Goal: Information Seeking & Learning: Learn about a topic

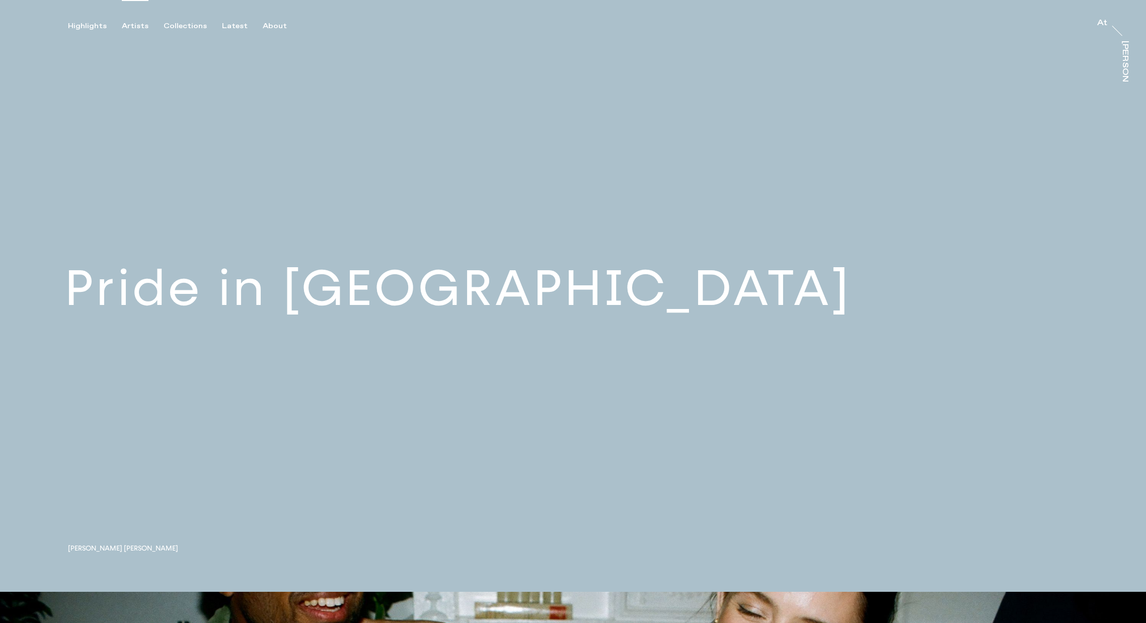
click at [134, 24] on div "Artists" at bounding box center [135, 26] width 27 height 9
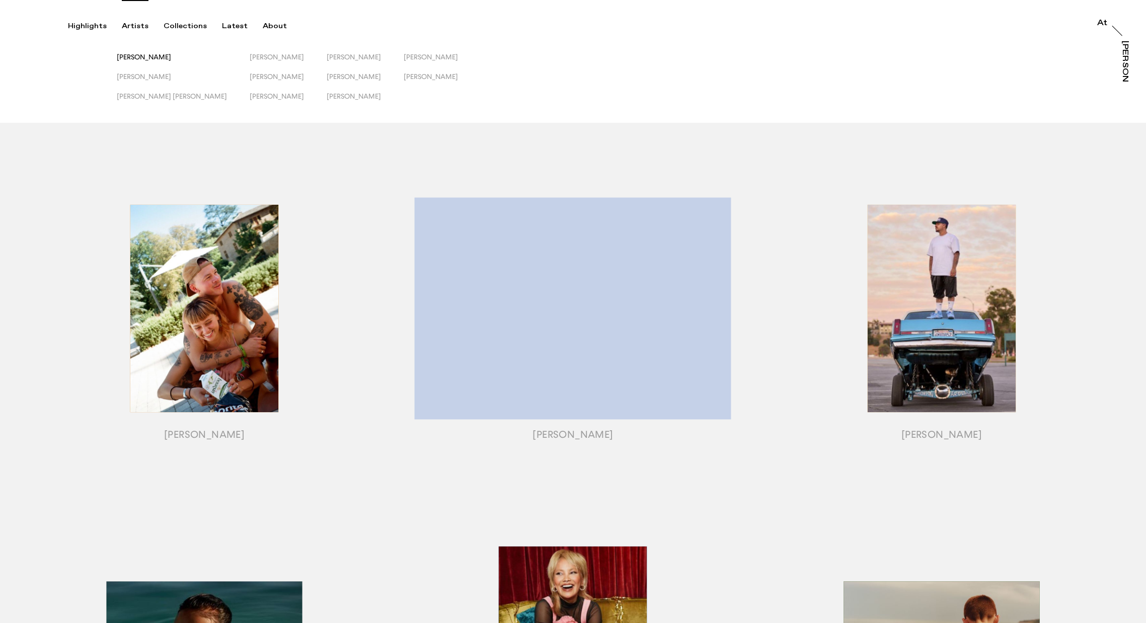
click at [152, 58] on span "[PERSON_NAME]" at bounding box center [144, 57] width 54 height 8
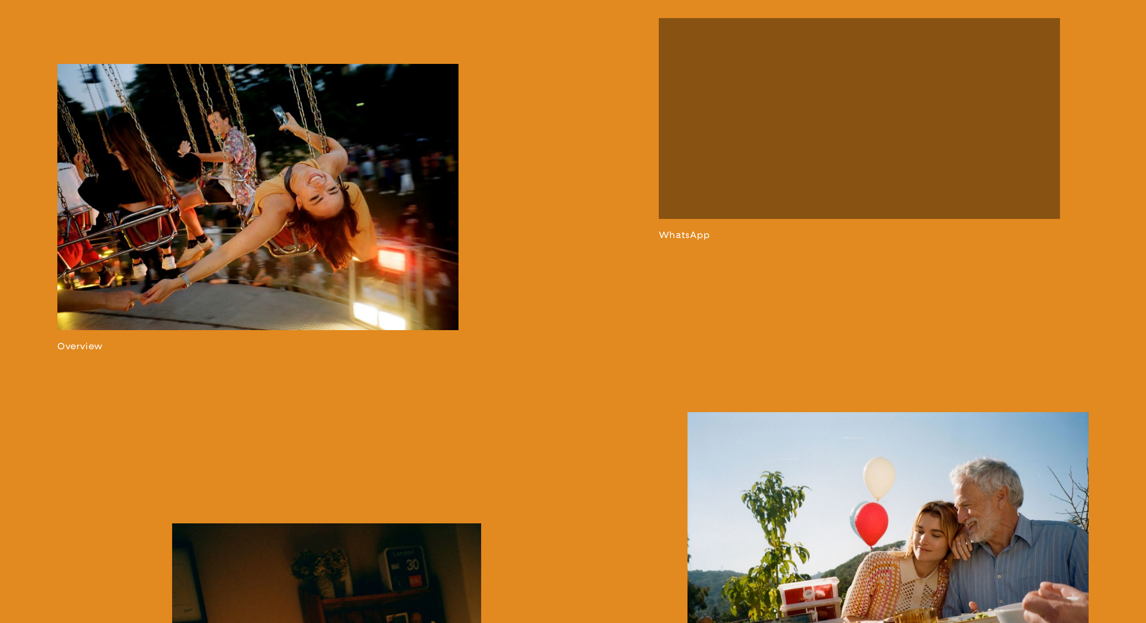
scroll to position [842, 0]
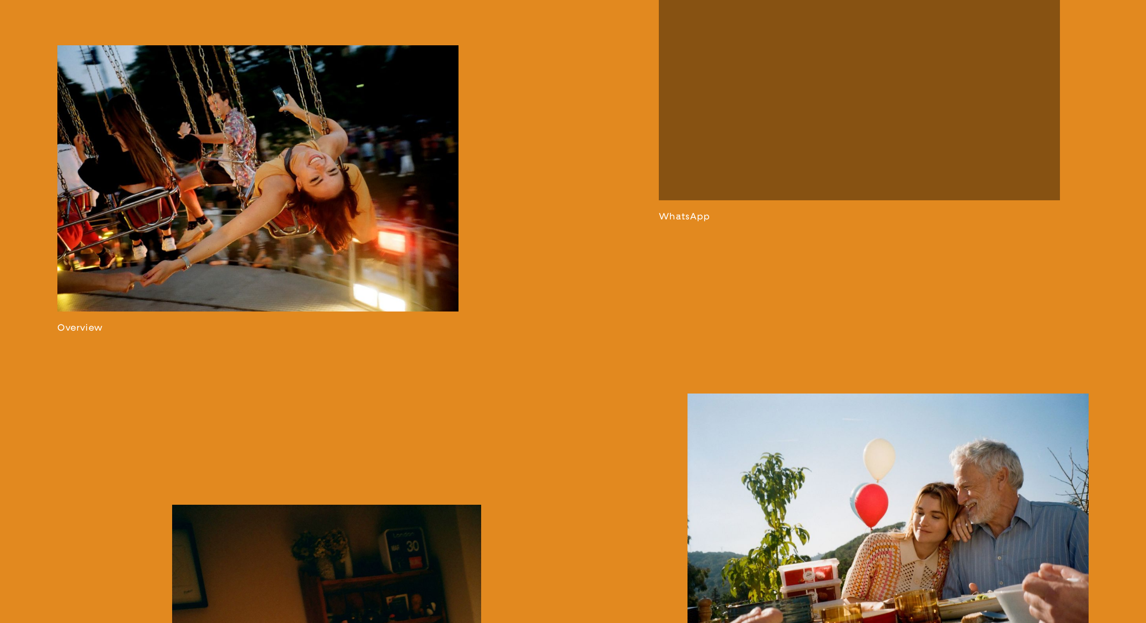
click at [344, 202] on link at bounding box center [257, 188] width 401 height 287
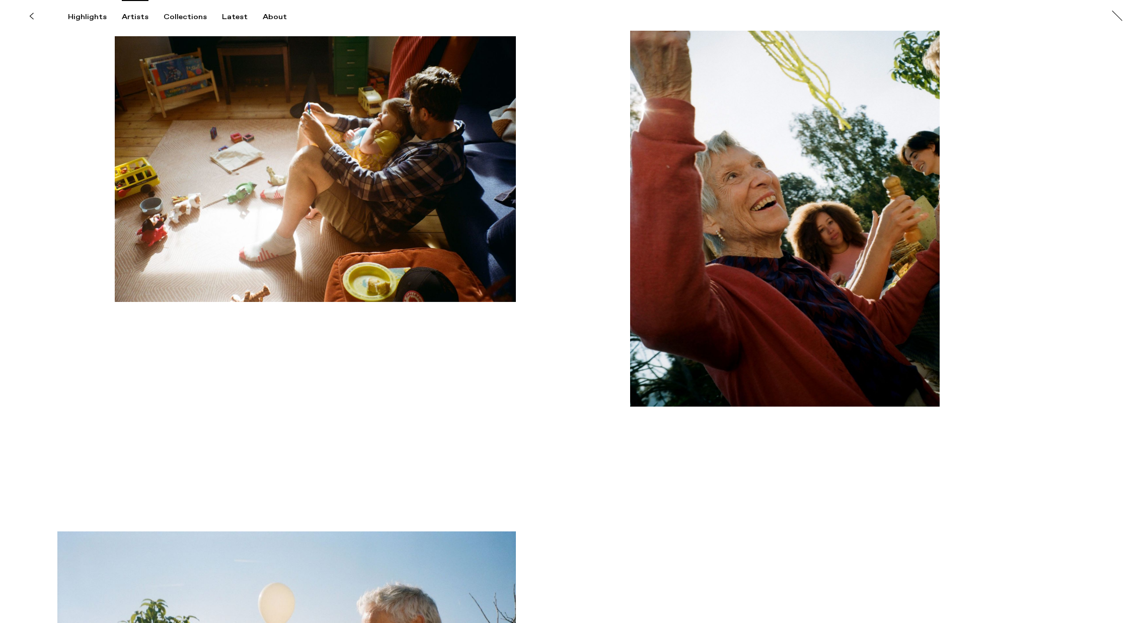
scroll to position [3726, 0]
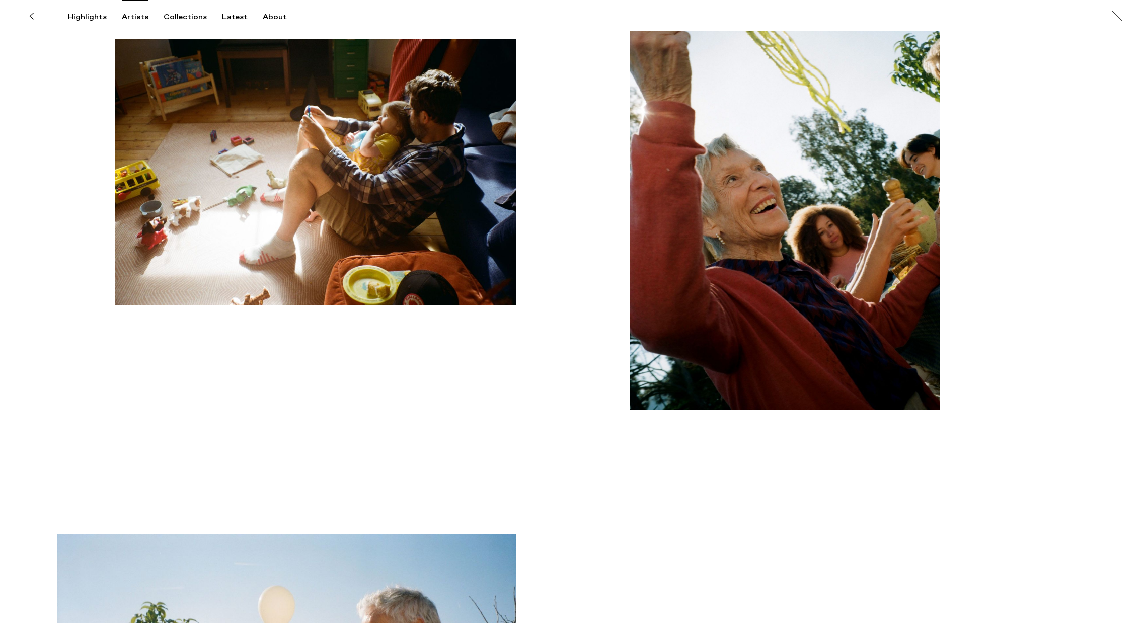
click at [132, 15] on div "Artists" at bounding box center [135, 17] width 27 height 9
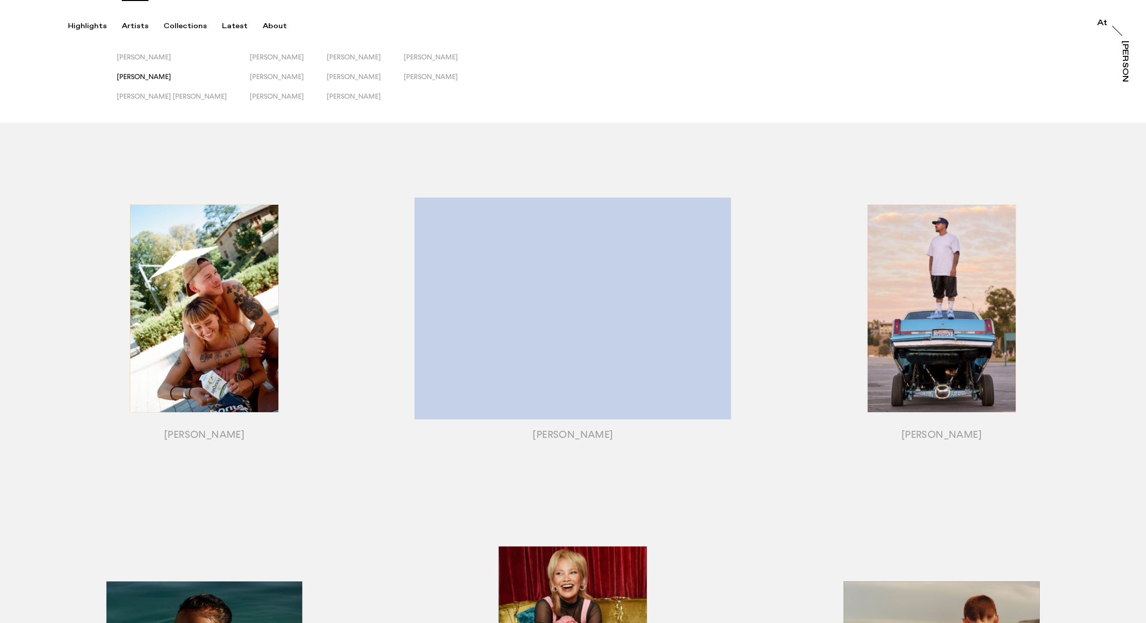
click at [145, 78] on span "[PERSON_NAME]" at bounding box center [144, 76] width 54 height 8
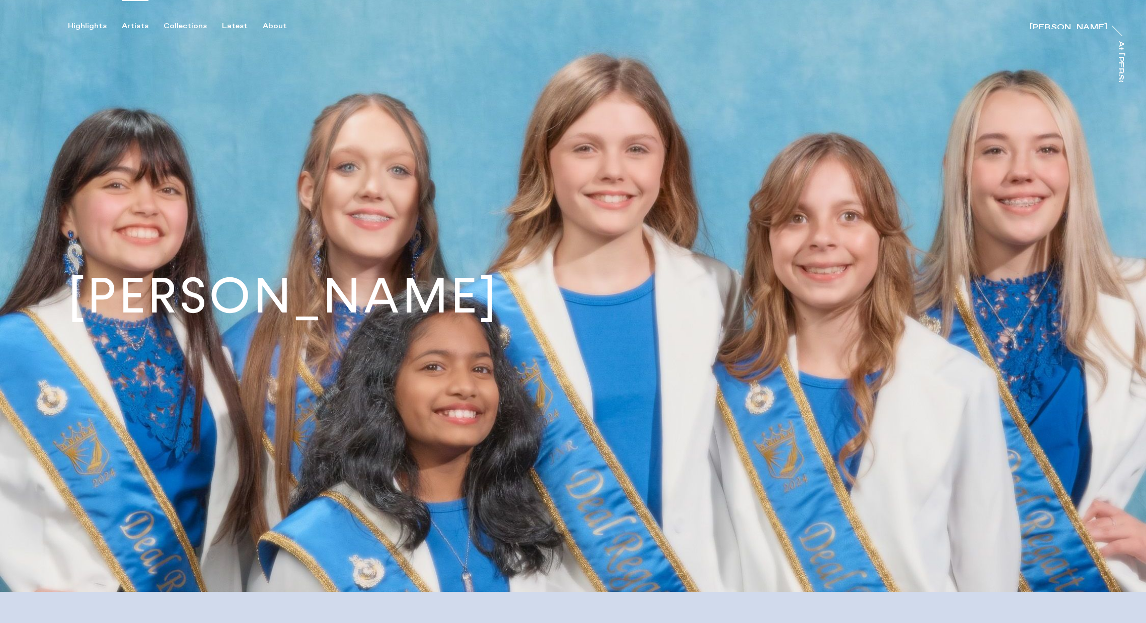
click at [138, 27] on div "Artists" at bounding box center [135, 26] width 27 height 9
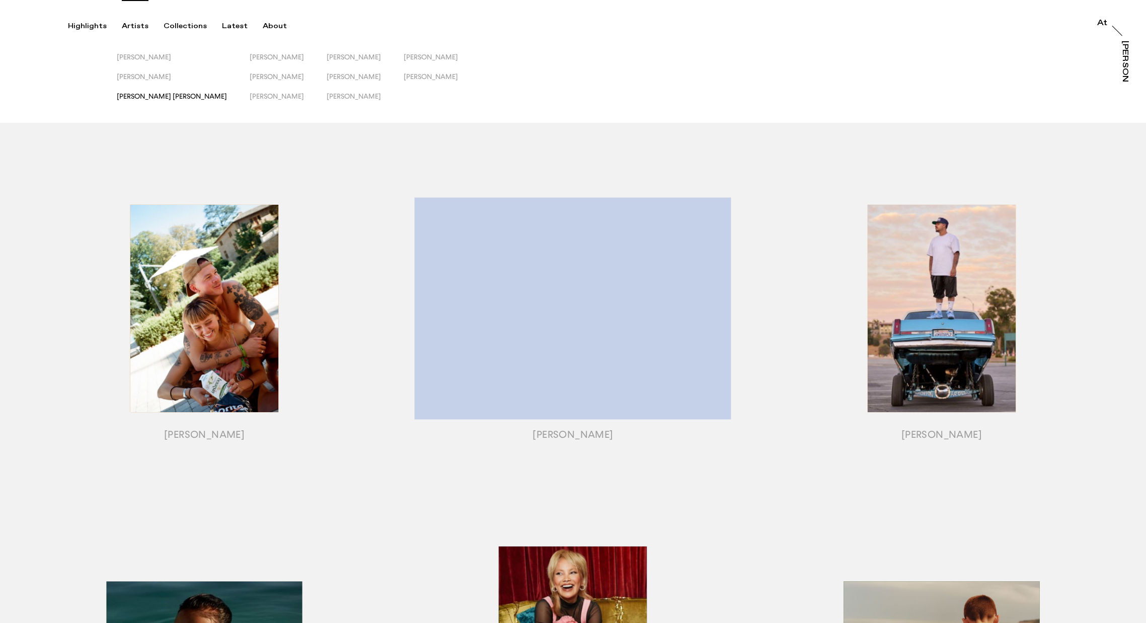
click at [164, 96] on span "[PERSON_NAME] [PERSON_NAME]" at bounding box center [172, 96] width 110 height 8
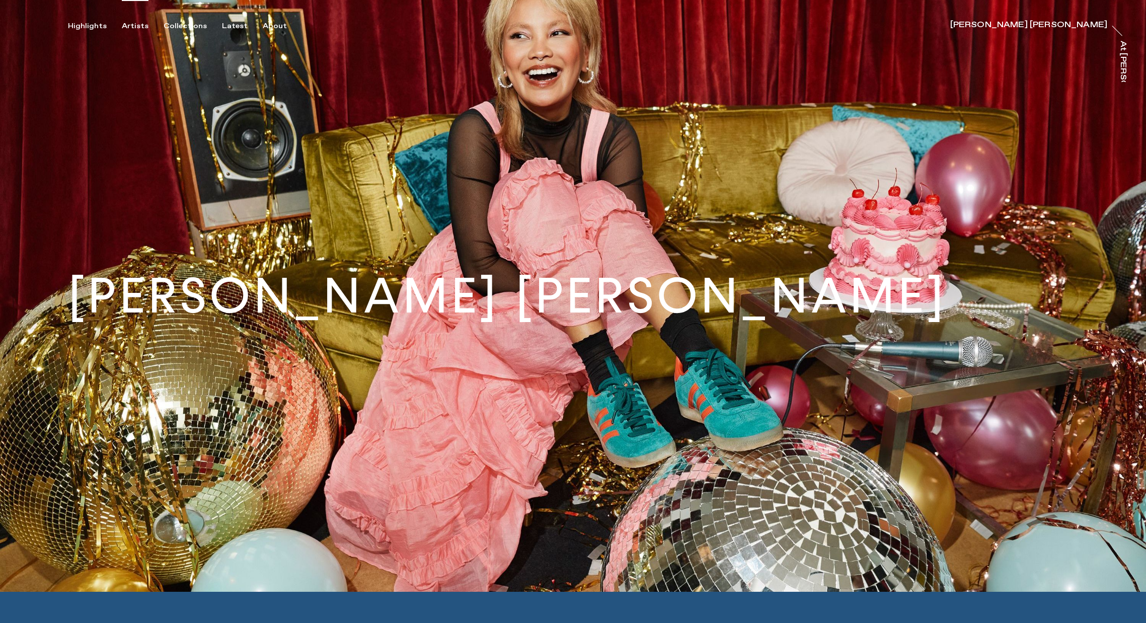
click at [137, 25] on div "Artists" at bounding box center [135, 26] width 27 height 9
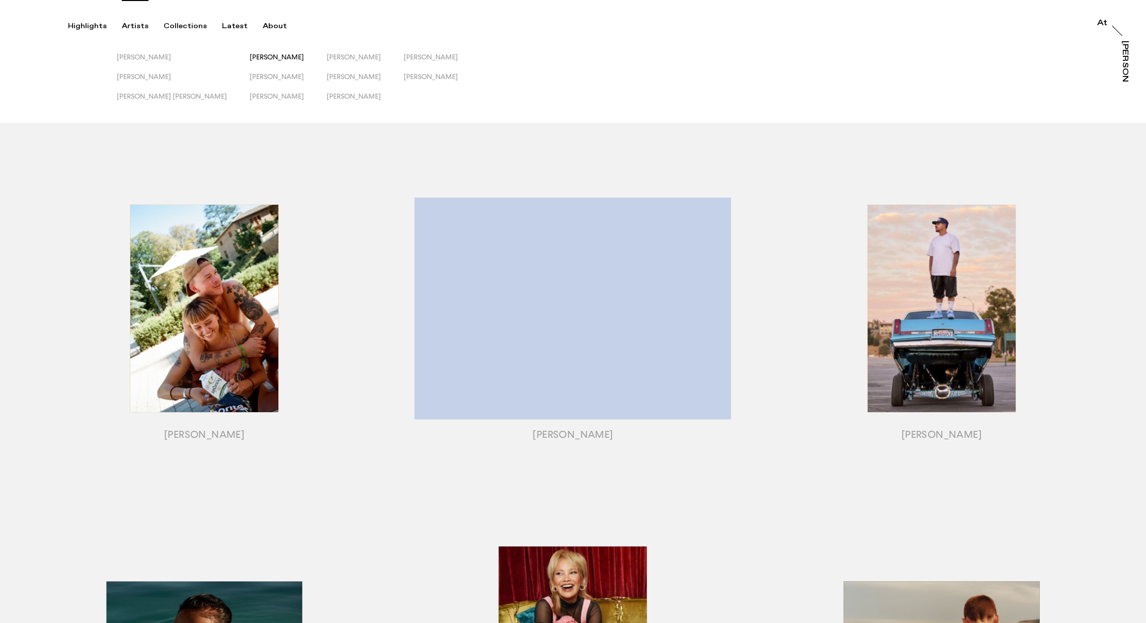
click at [250, 54] on span "[PERSON_NAME]" at bounding box center [277, 57] width 54 height 8
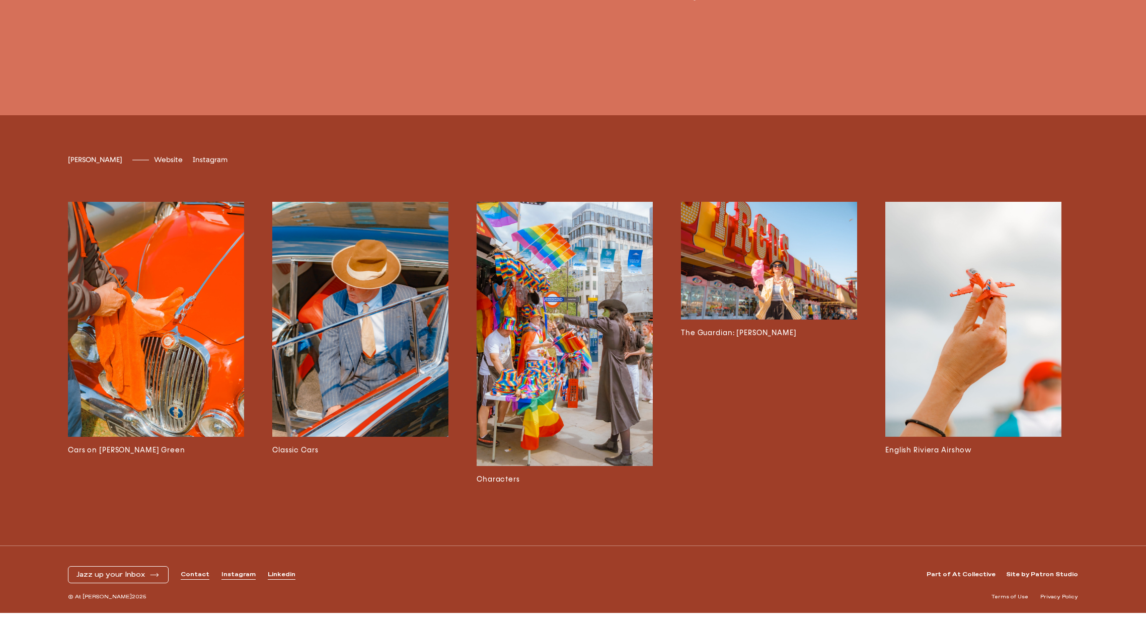
scroll to position [2842, 0]
click at [777, 273] on img at bounding box center [769, 260] width 176 height 117
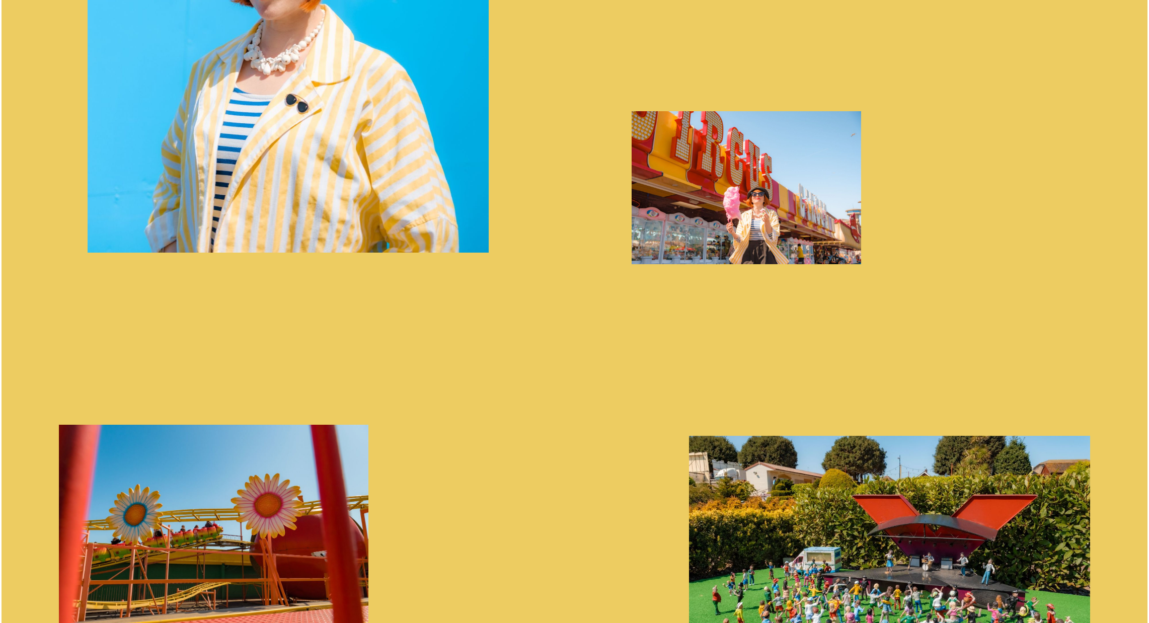
scroll to position [1111, 0]
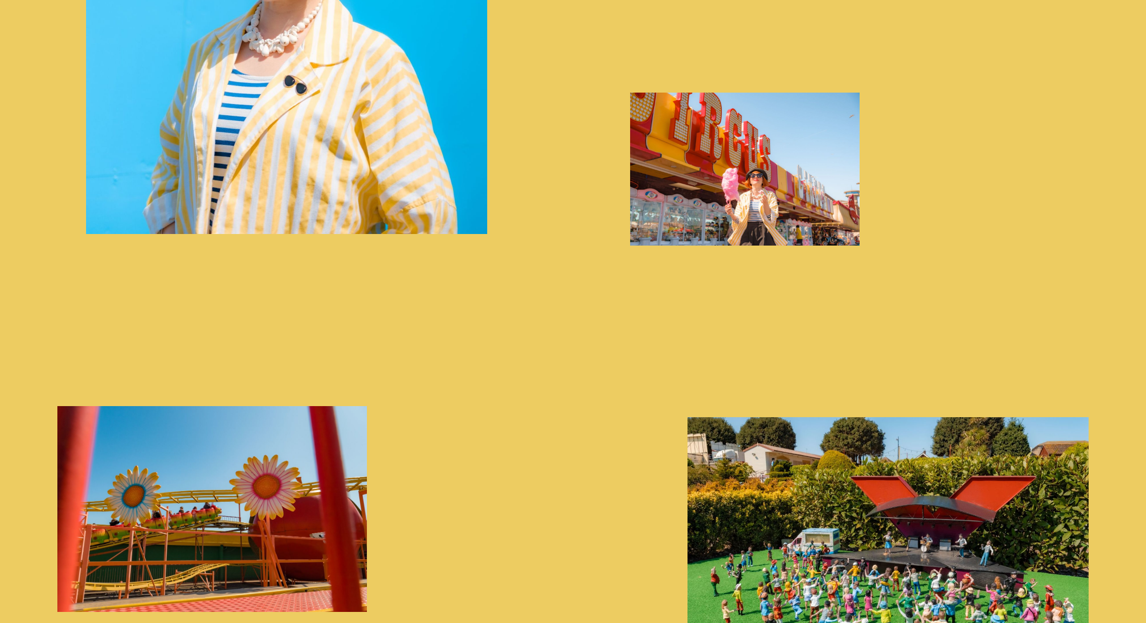
click at [738, 169] on img "button" at bounding box center [744, 169] width 229 height 153
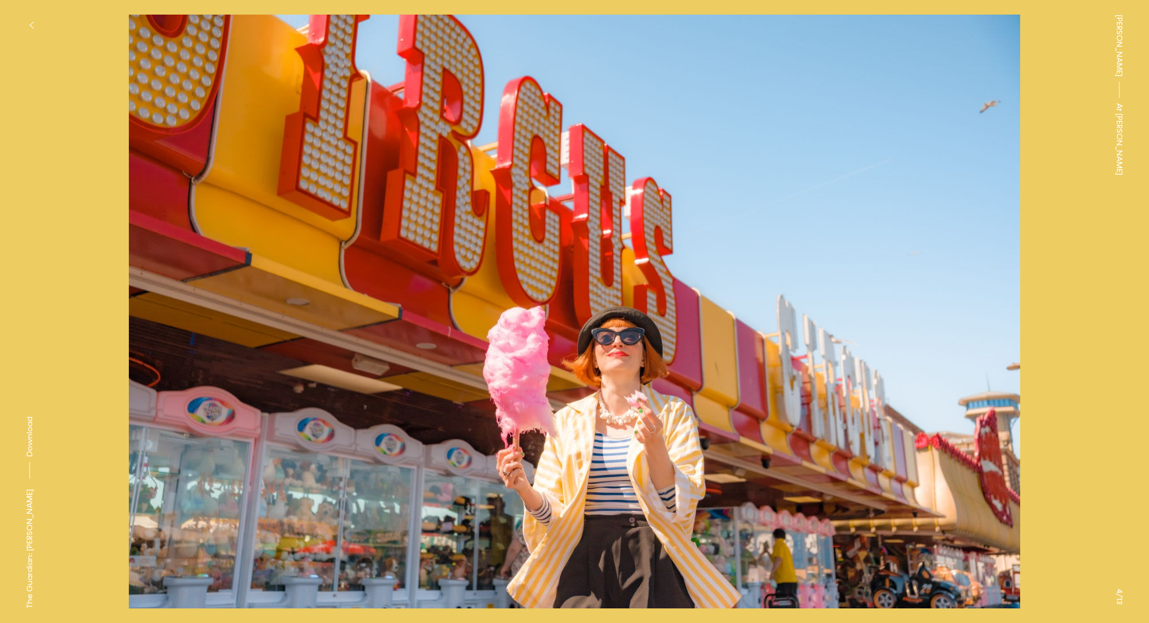
click at [728, 178] on button at bounding box center [862, 155] width 575 height 311
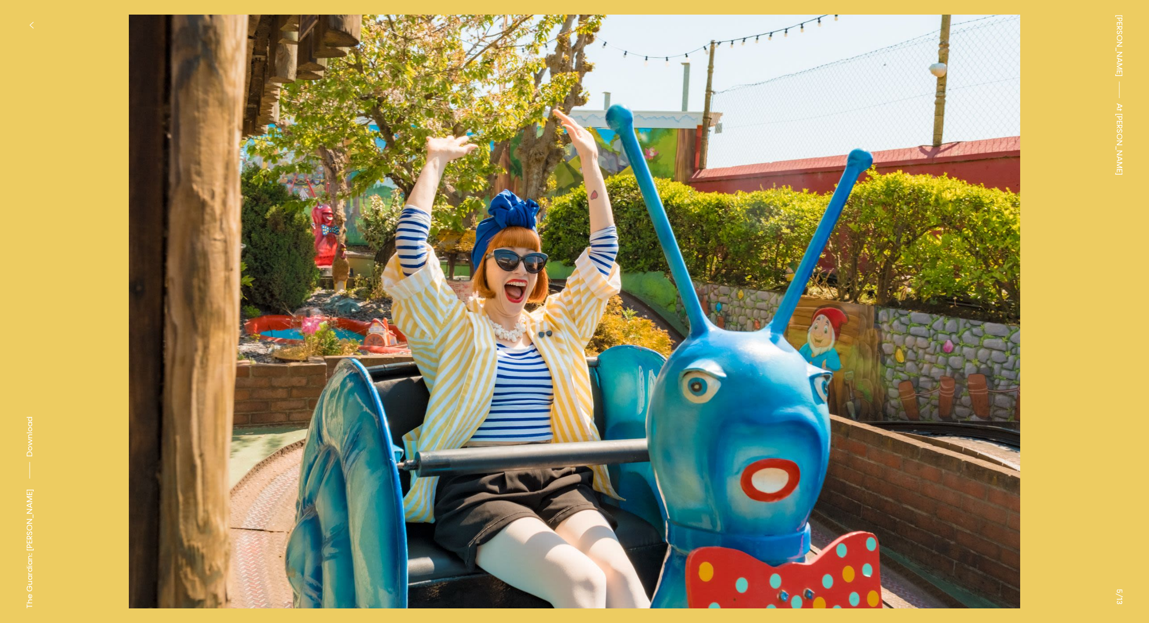
click at [93, 189] on button at bounding box center [287, 155] width 575 height 311
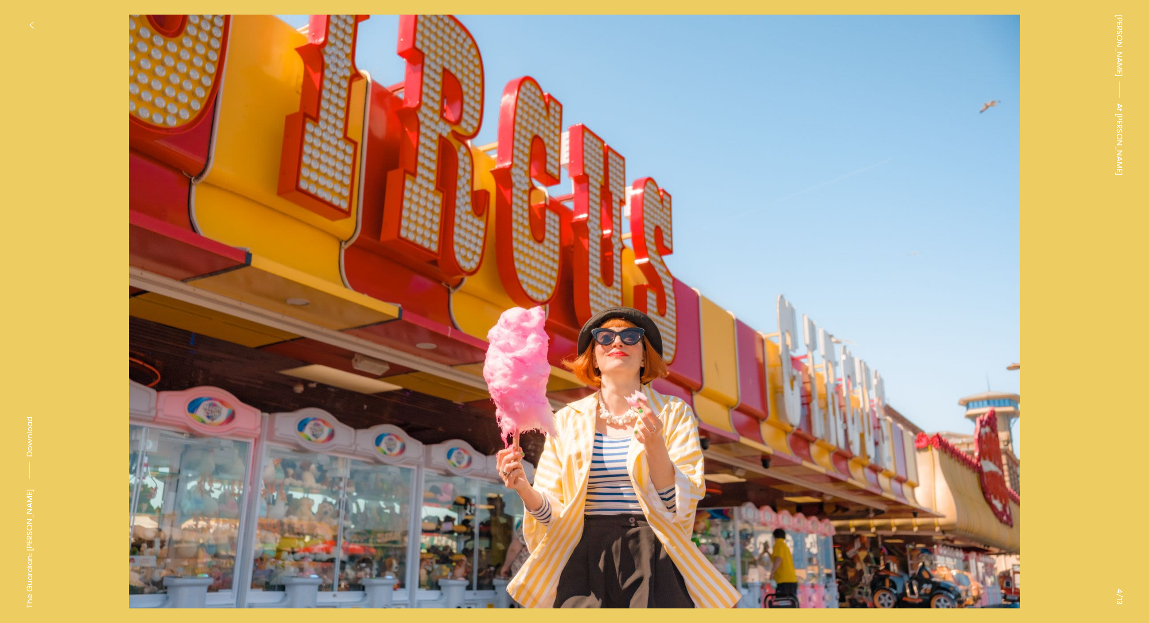
click at [1053, 302] on button at bounding box center [862, 155] width 575 height 311
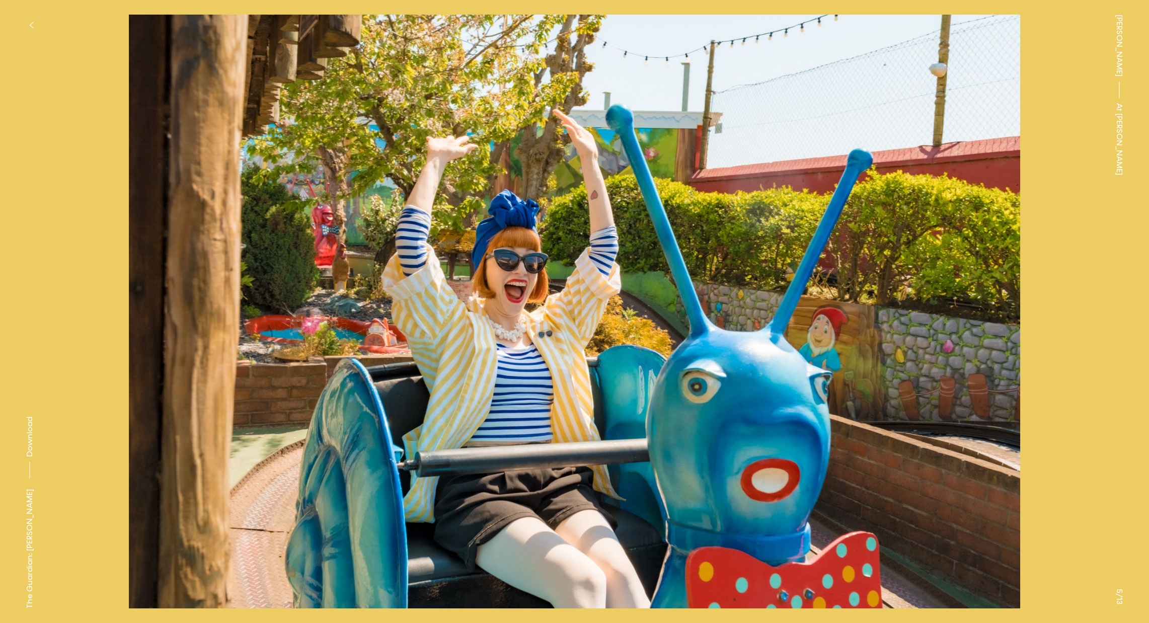
click at [1055, 302] on button at bounding box center [862, 155] width 575 height 311
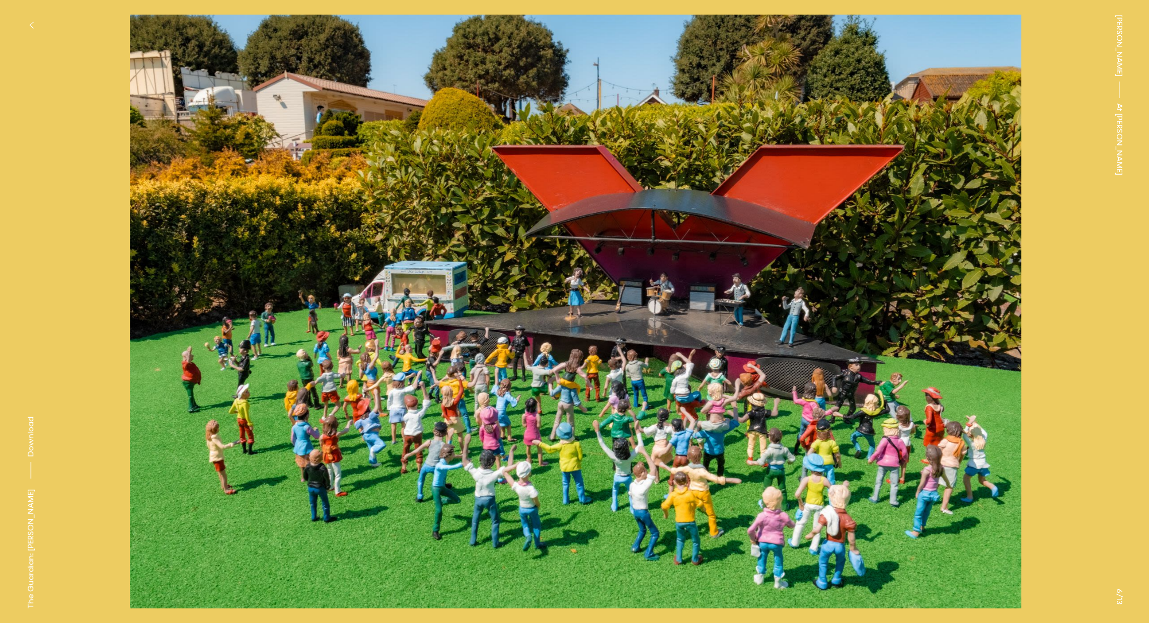
click at [1055, 302] on button at bounding box center [862, 155] width 575 height 311
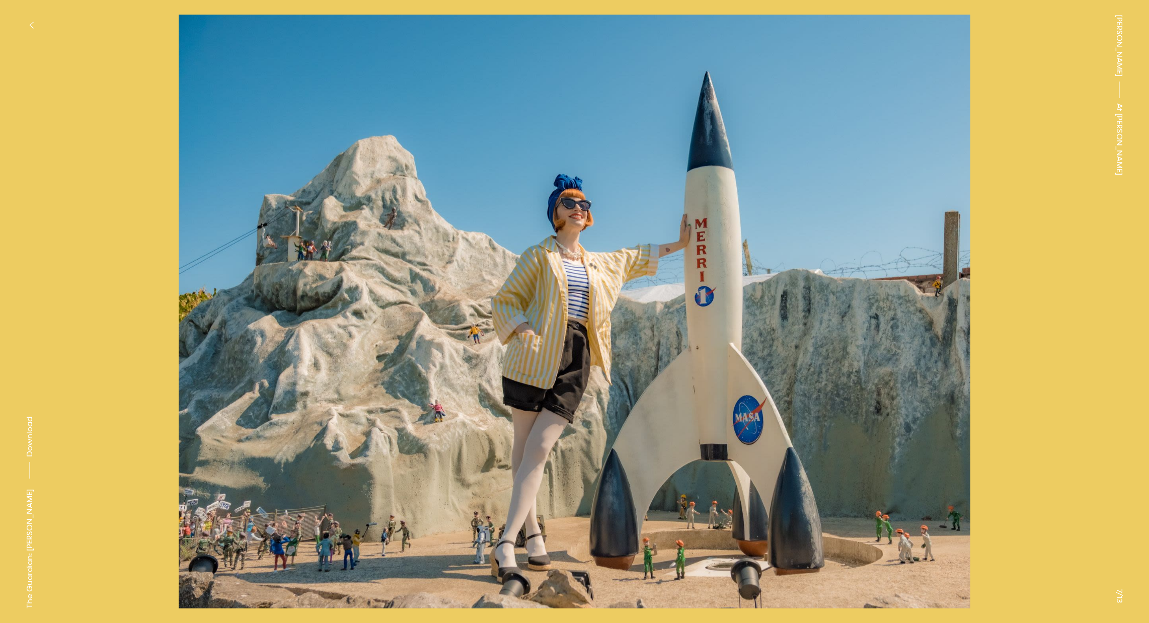
click at [1055, 302] on button at bounding box center [862, 155] width 575 height 311
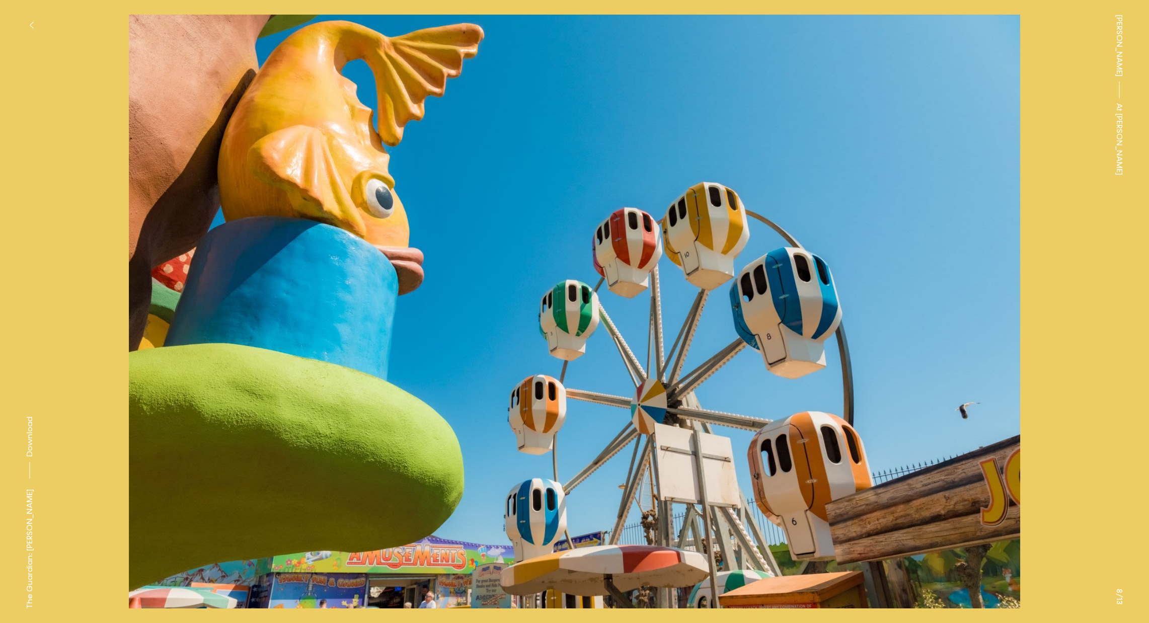
click at [1055, 302] on button at bounding box center [862, 155] width 575 height 311
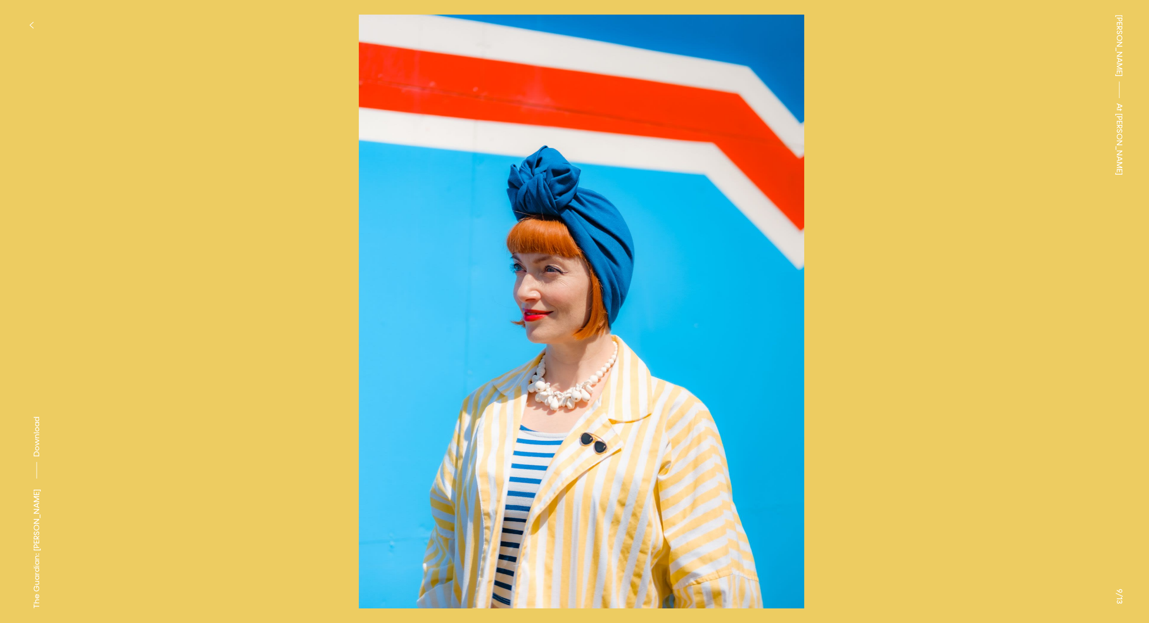
click at [1055, 302] on button at bounding box center [862, 155] width 575 height 311
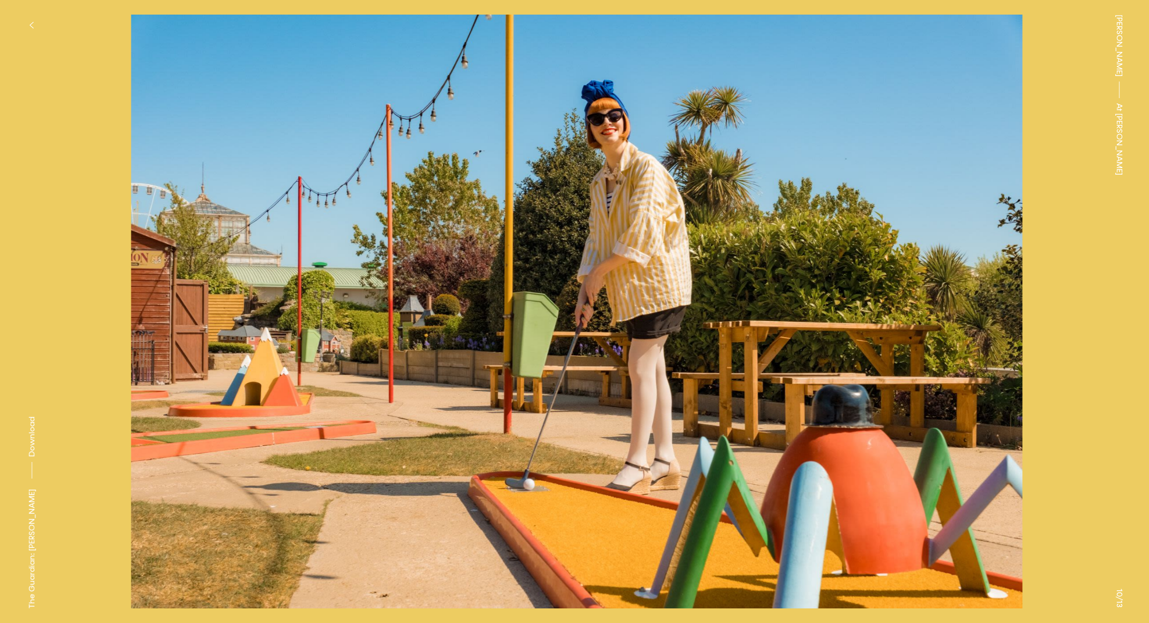
click at [1055, 302] on button at bounding box center [862, 155] width 575 height 311
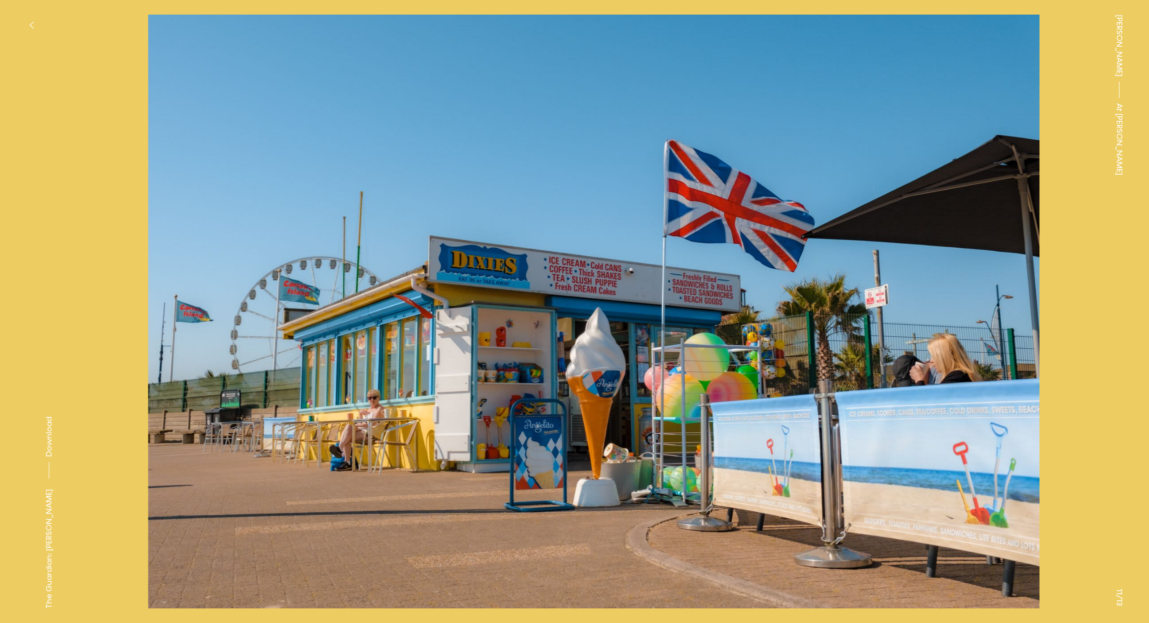
click at [1055, 302] on button at bounding box center [862, 155] width 575 height 311
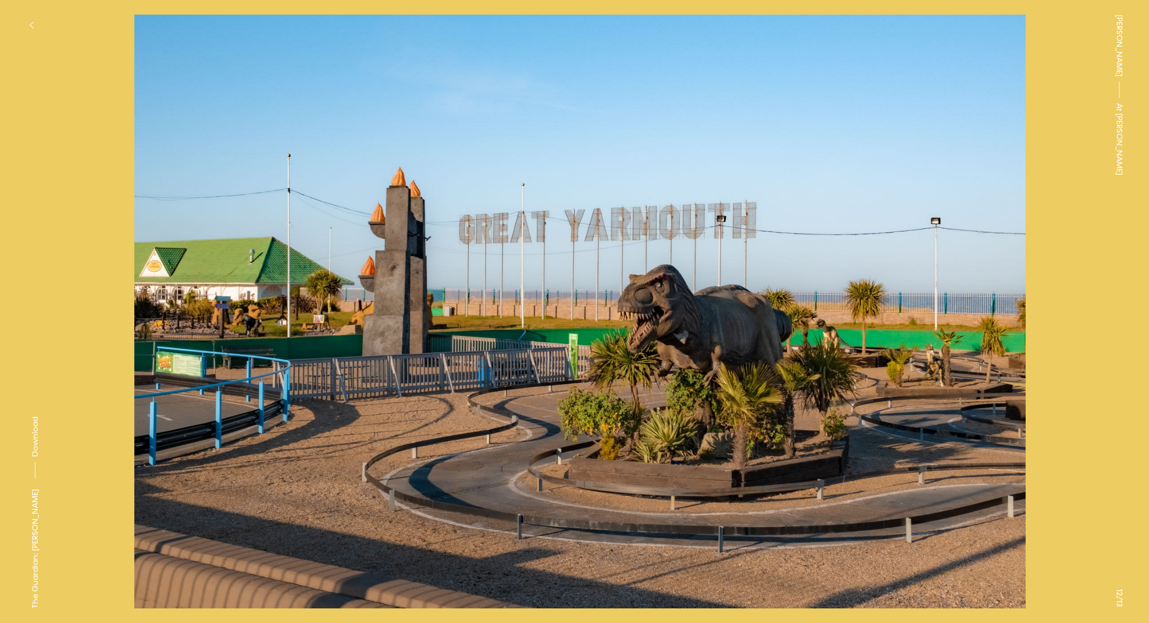
click at [1055, 302] on button at bounding box center [862, 155] width 575 height 311
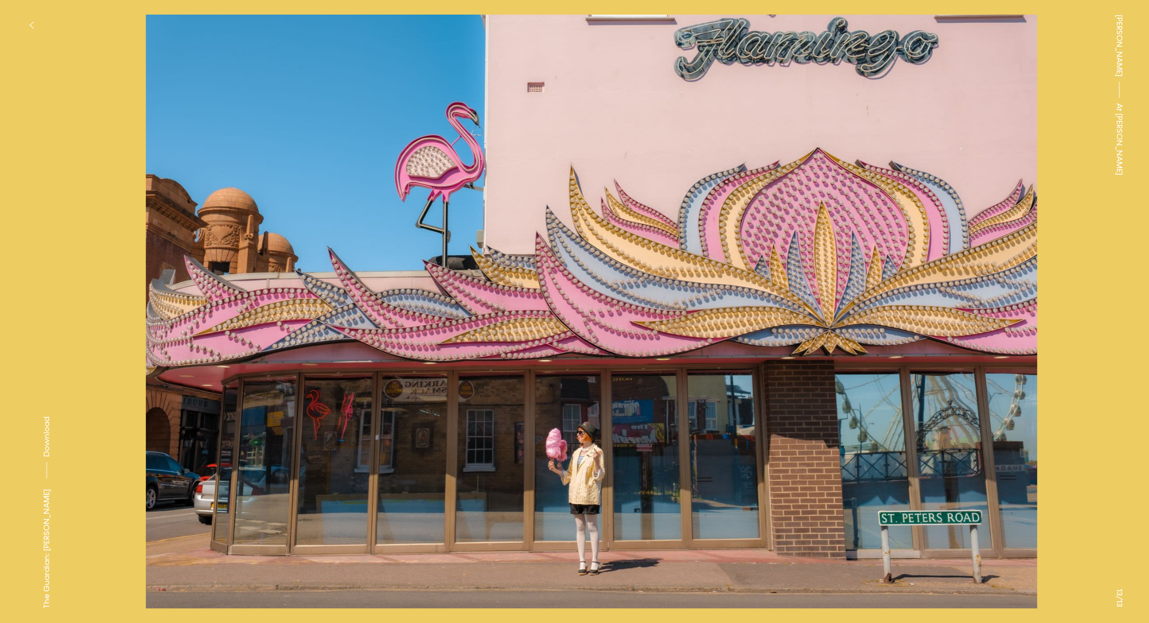
click at [1055, 302] on button at bounding box center [862, 155] width 575 height 311
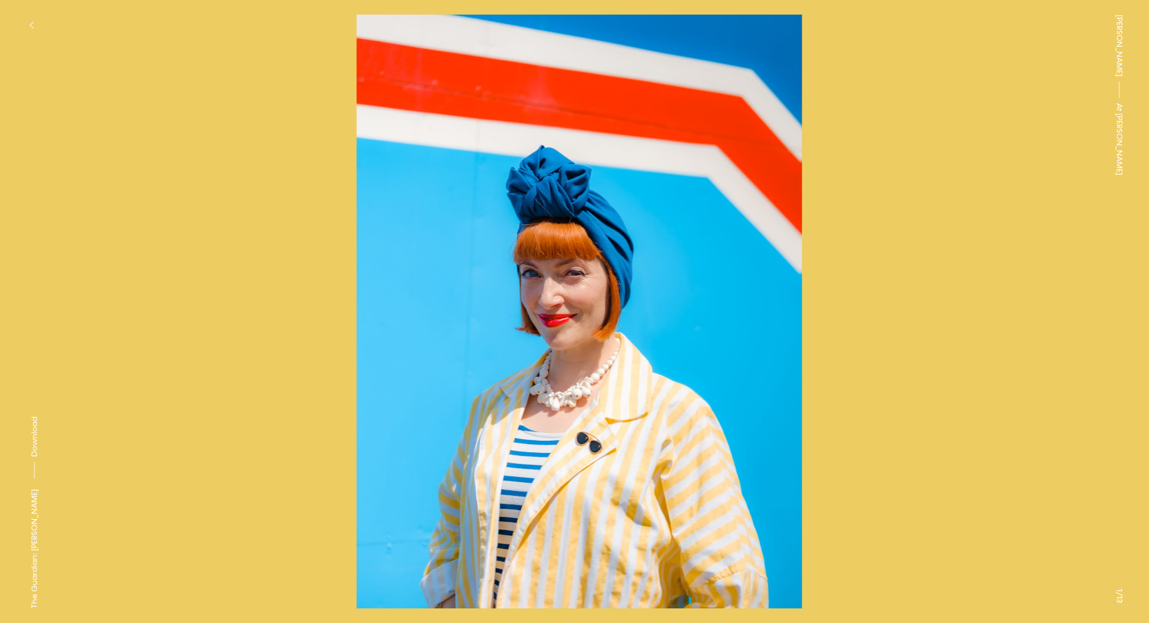
click at [1055, 302] on button at bounding box center [862, 155] width 575 height 311
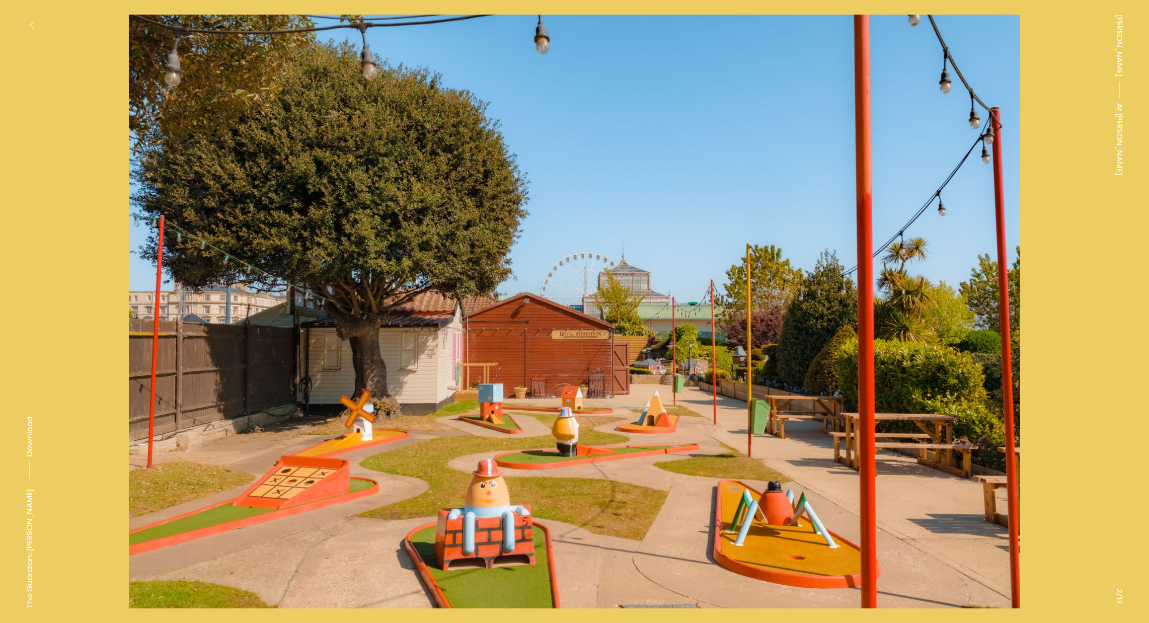
click at [30, 21] on icon "button" at bounding box center [31, 25] width 5 height 8
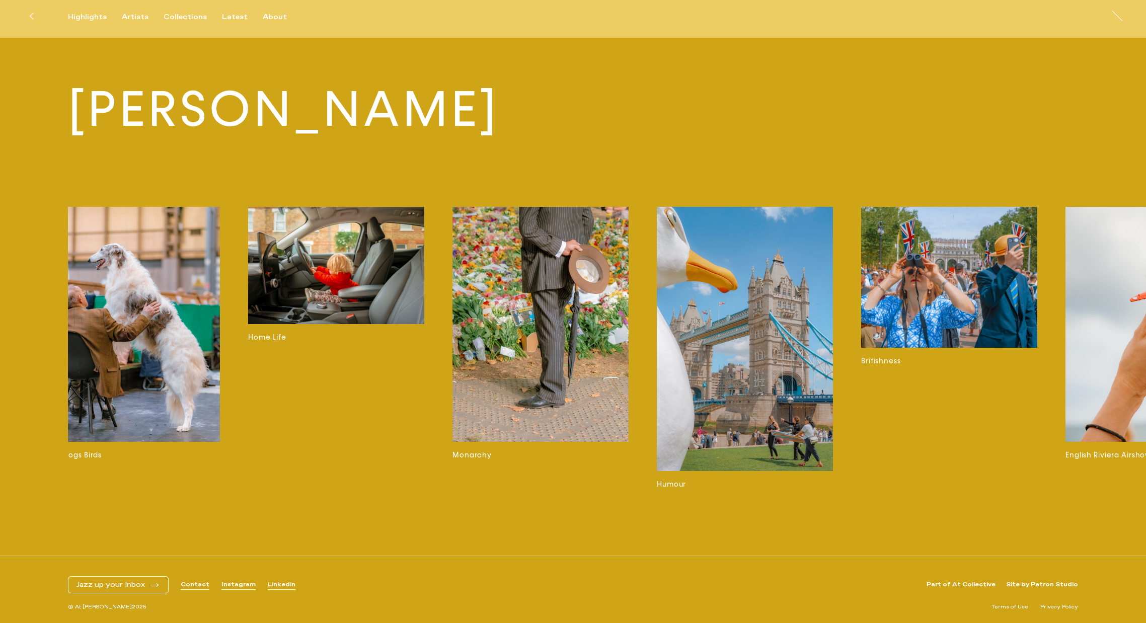
scroll to position [0, 1113]
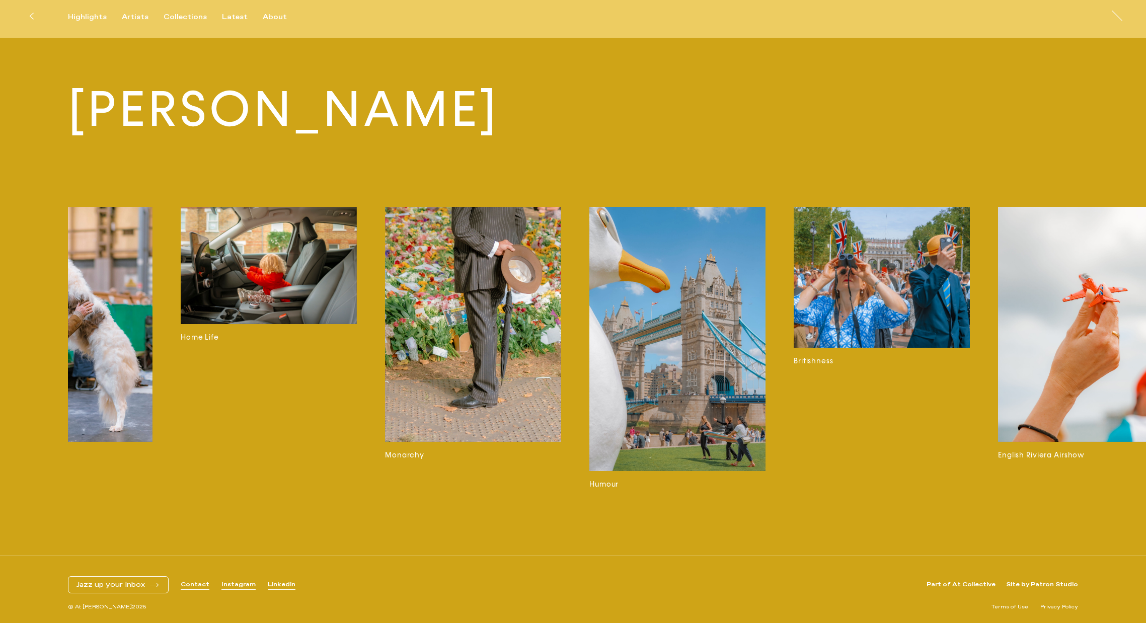
drag, startPoint x: 965, startPoint y: 502, endPoint x: 1052, endPoint y: 499, distance: 87.1
click at [1060, 499] on div "Cars on [PERSON_NAME] Green Margate Classic Cars By The Thames Characters Cats …" at bounding box center [621, 361] width 1106 height 308
click at [135, 6] on div "Highlights Artists Collections Latest About [PERSON_NAME] [PERSON_NAME] At [PER…" at bounding box center [574, 15] width 1149 height 31
click at [138, 8] on div "Highlights Artists Collections Latest About [PERSON_NAME] [PERSON_NAME] At [PER…" at bounding box center [574, 15] width 1149 height 31
click at [135, 6] on div "Highlights Artists Collections Latest About [PERSON_NAME] [PERSON_NAME] At [PER…" at bounding box center [574, 15] width 1149 height 31
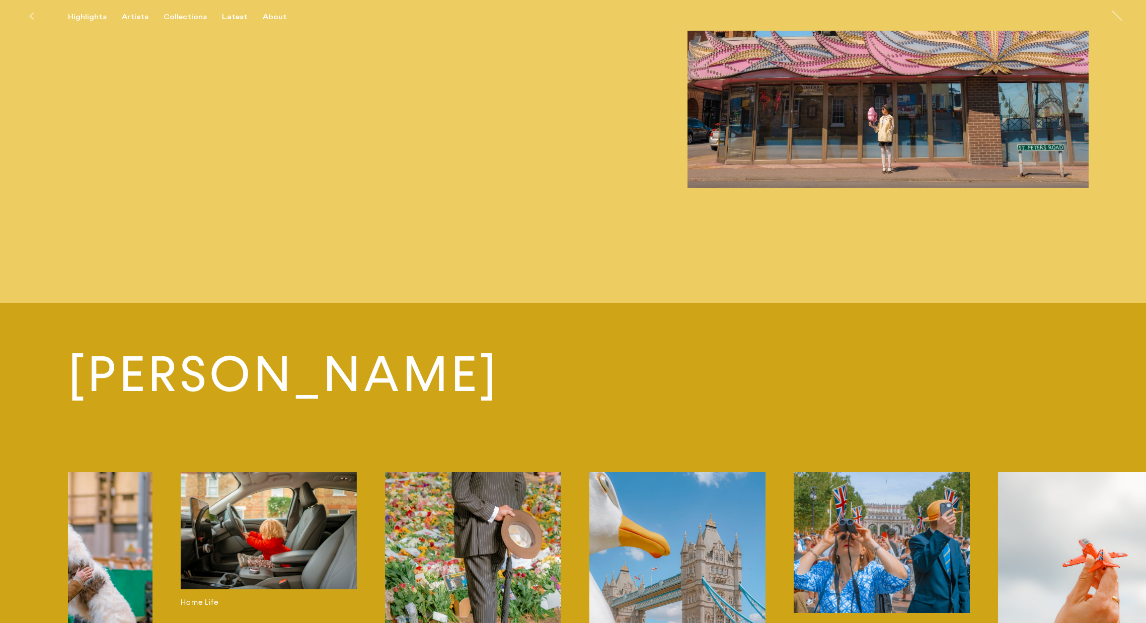
scroll to position [4073, 0]
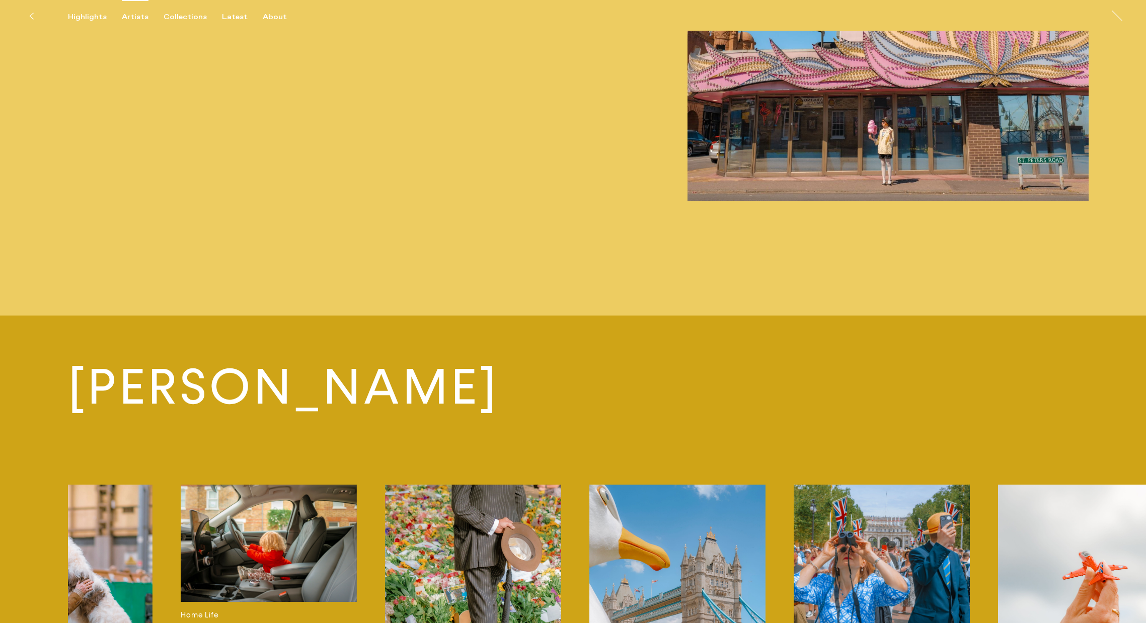
click at [131, 15] on div "Artists" at bounding box center [135, 17] width 27 height 9
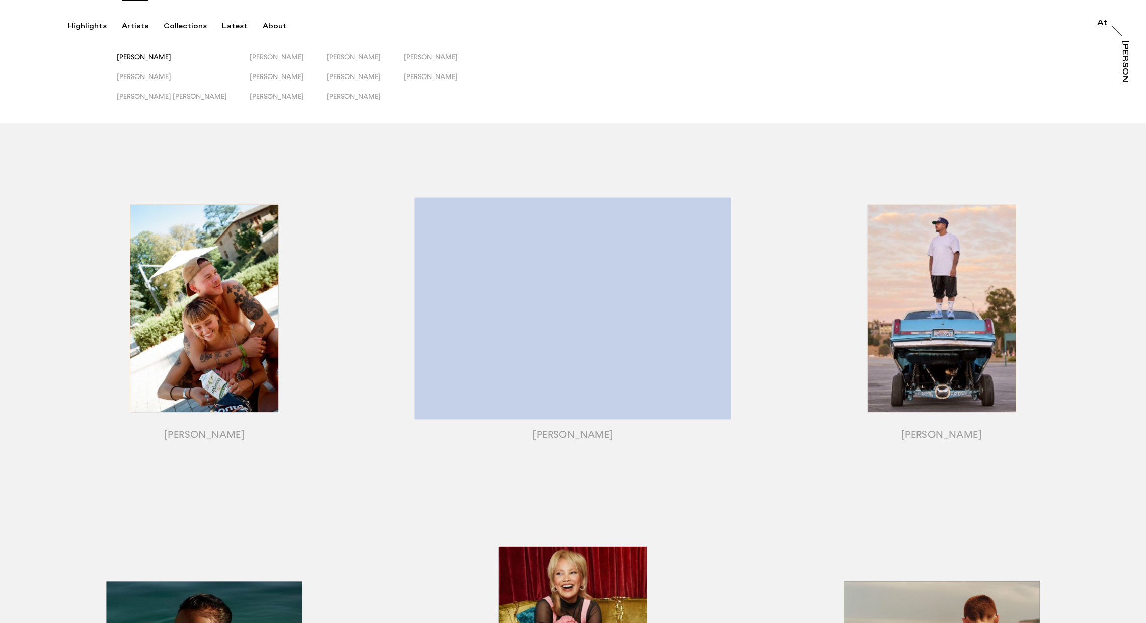
click at [143, 57] on span "[PERSON_NAME]" at bounding box center [144, 57] width 54 height 8
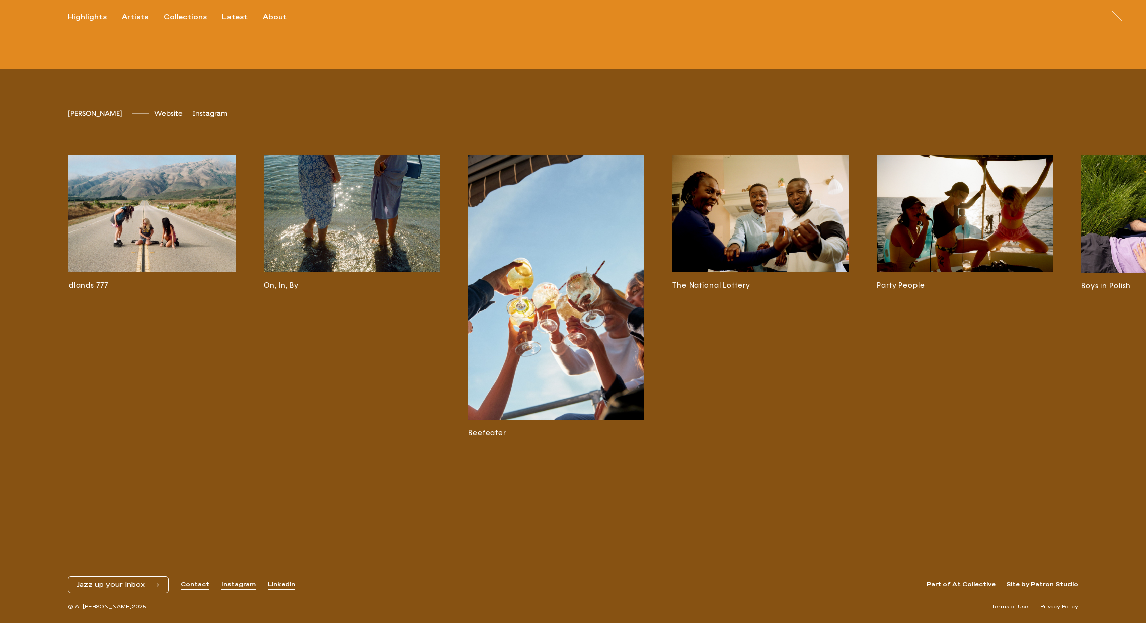
scroll to position [0, 1651]
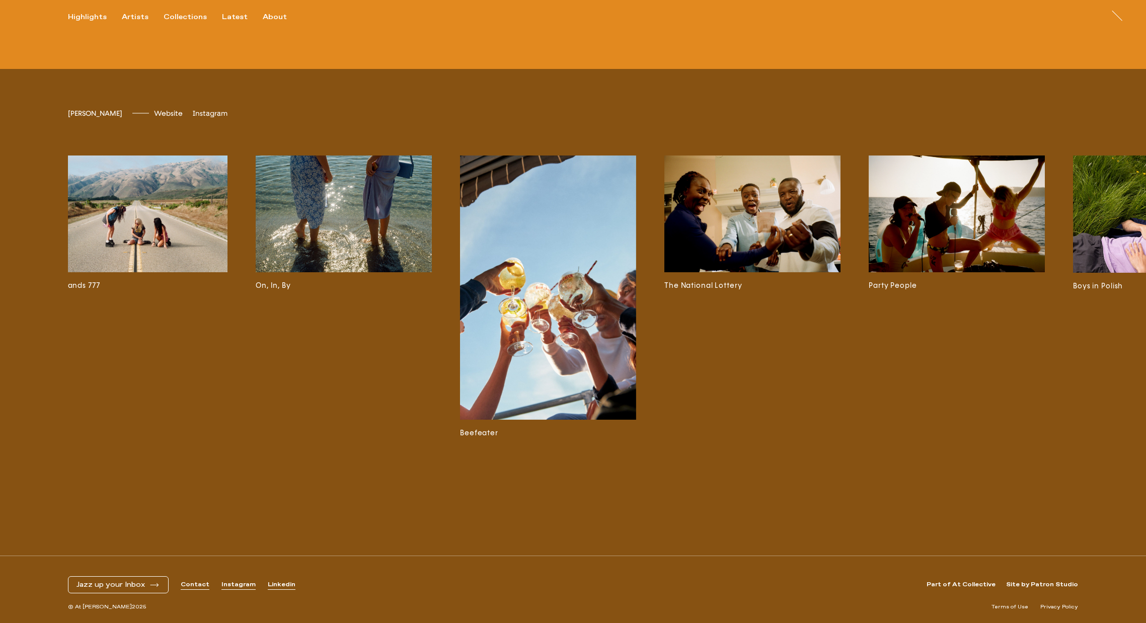
click at [380, 238] on img at bounding box center [344, 213] width 176 height 117
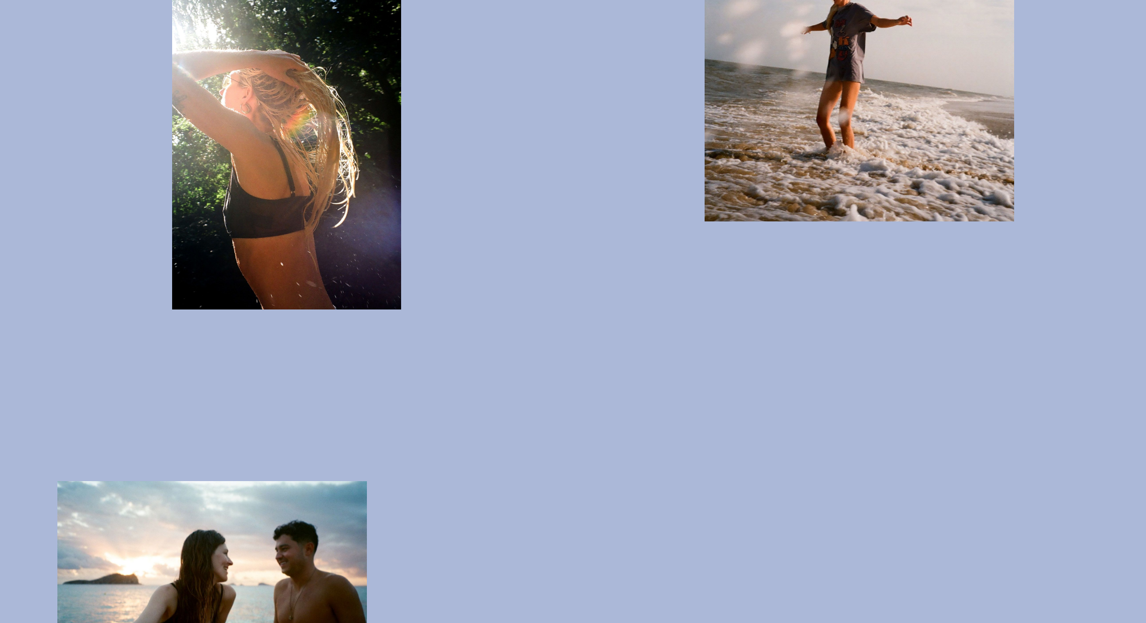
scroll to position [5020, 0]
